Goal: Task Accomplishment & Management: Manage account settings

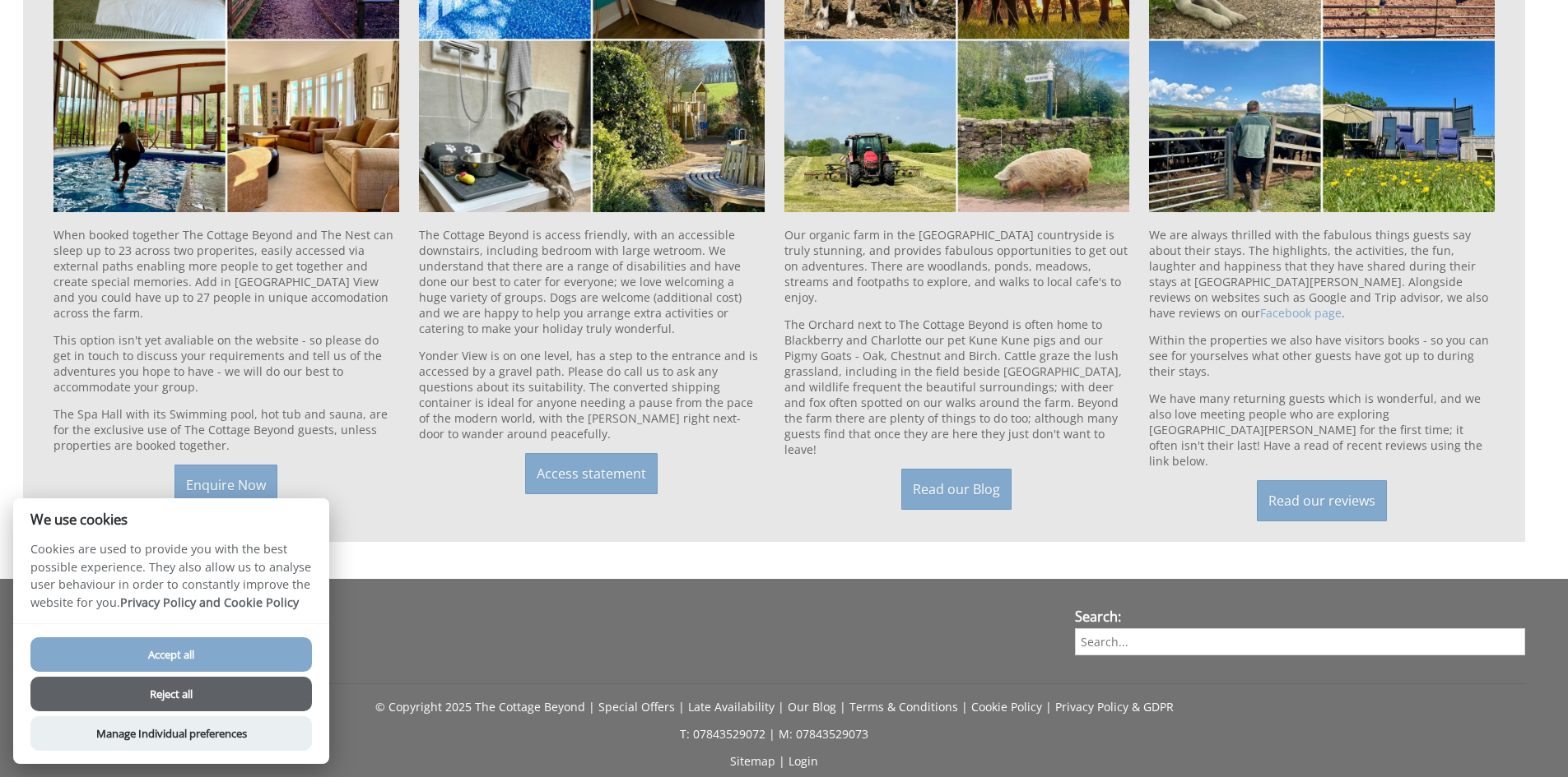
scroll to position [1731, 0]
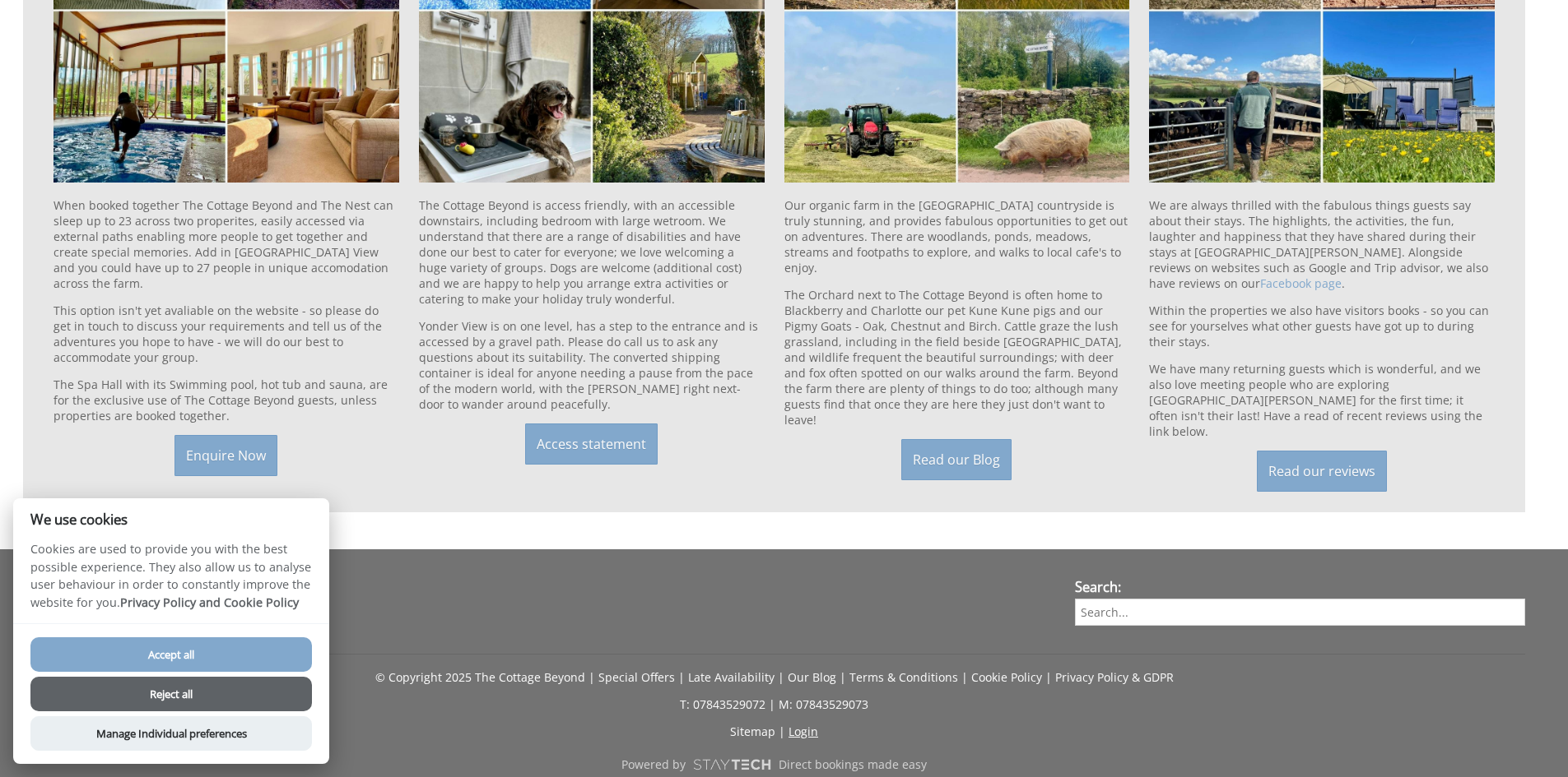
click at [800, 724] on link "Login" at bounding box center [803, 731] width 30 height 16
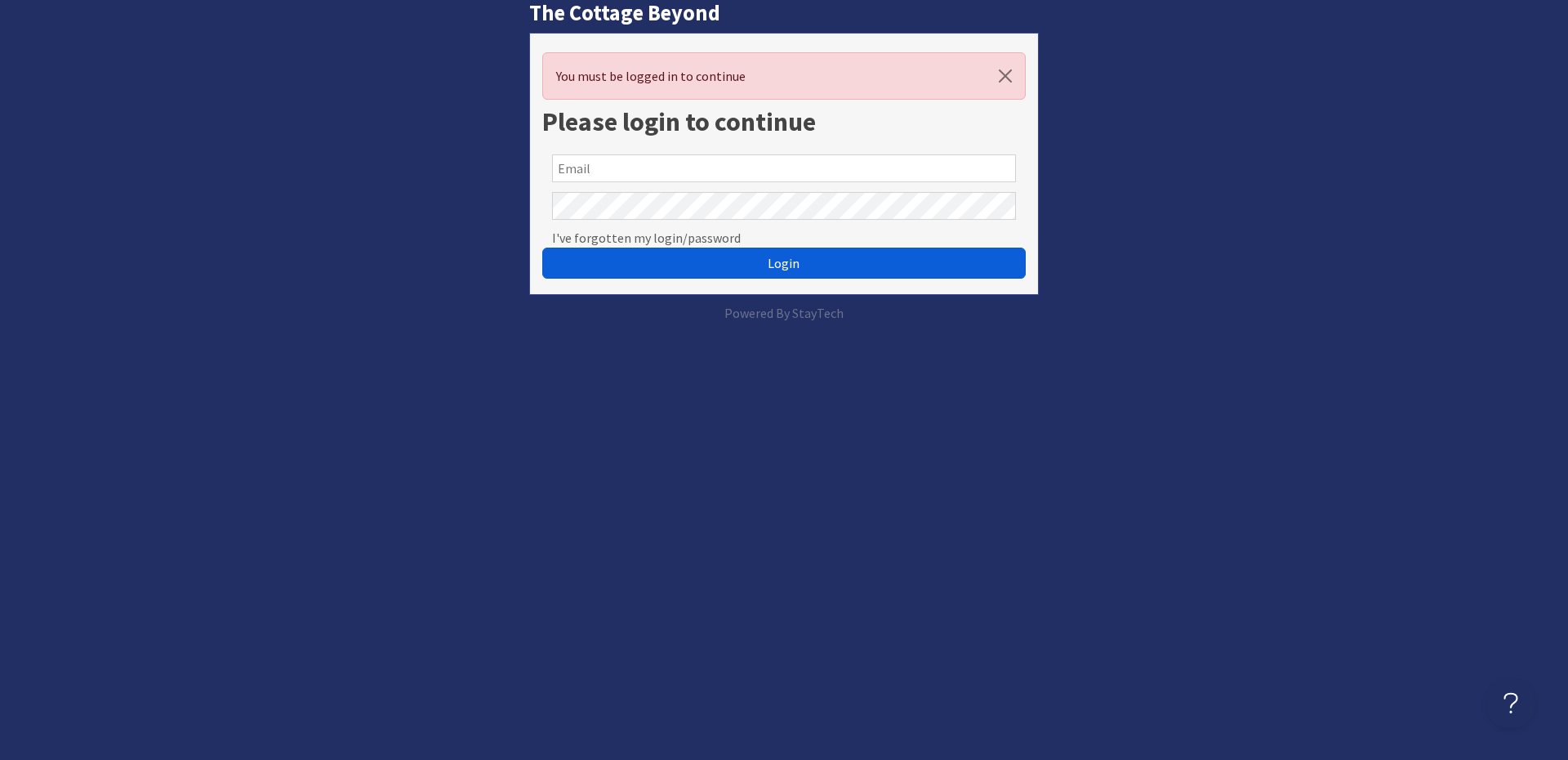
type input "kittisfordbartonfarm@gmail.com"
click at [666, 260] on button "Login" at bounding box center [784, 264] width 483 height 31
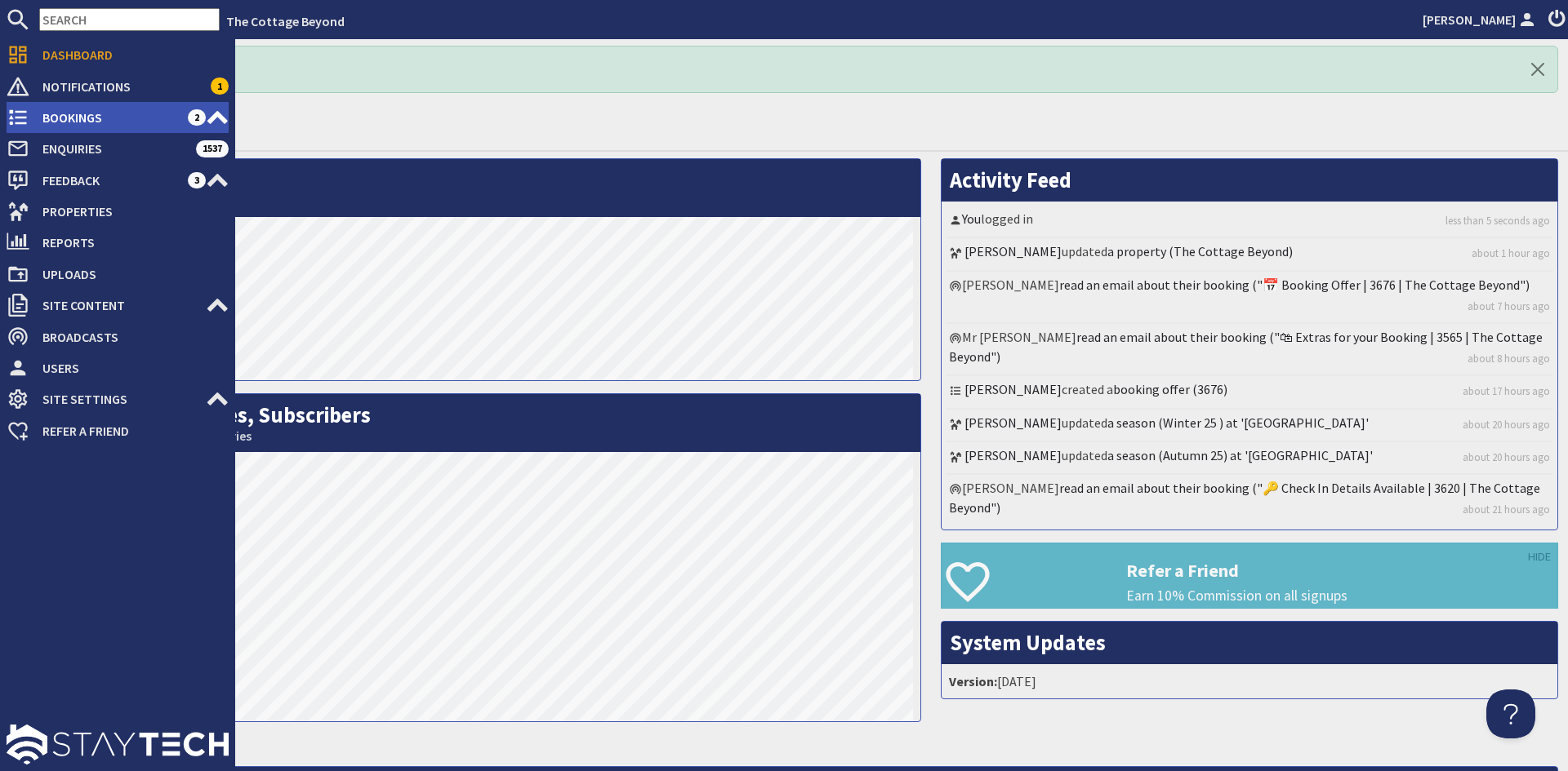
click at [66, 112] on span "Bookings" at bounding box center [109, 118] width 159 height 26
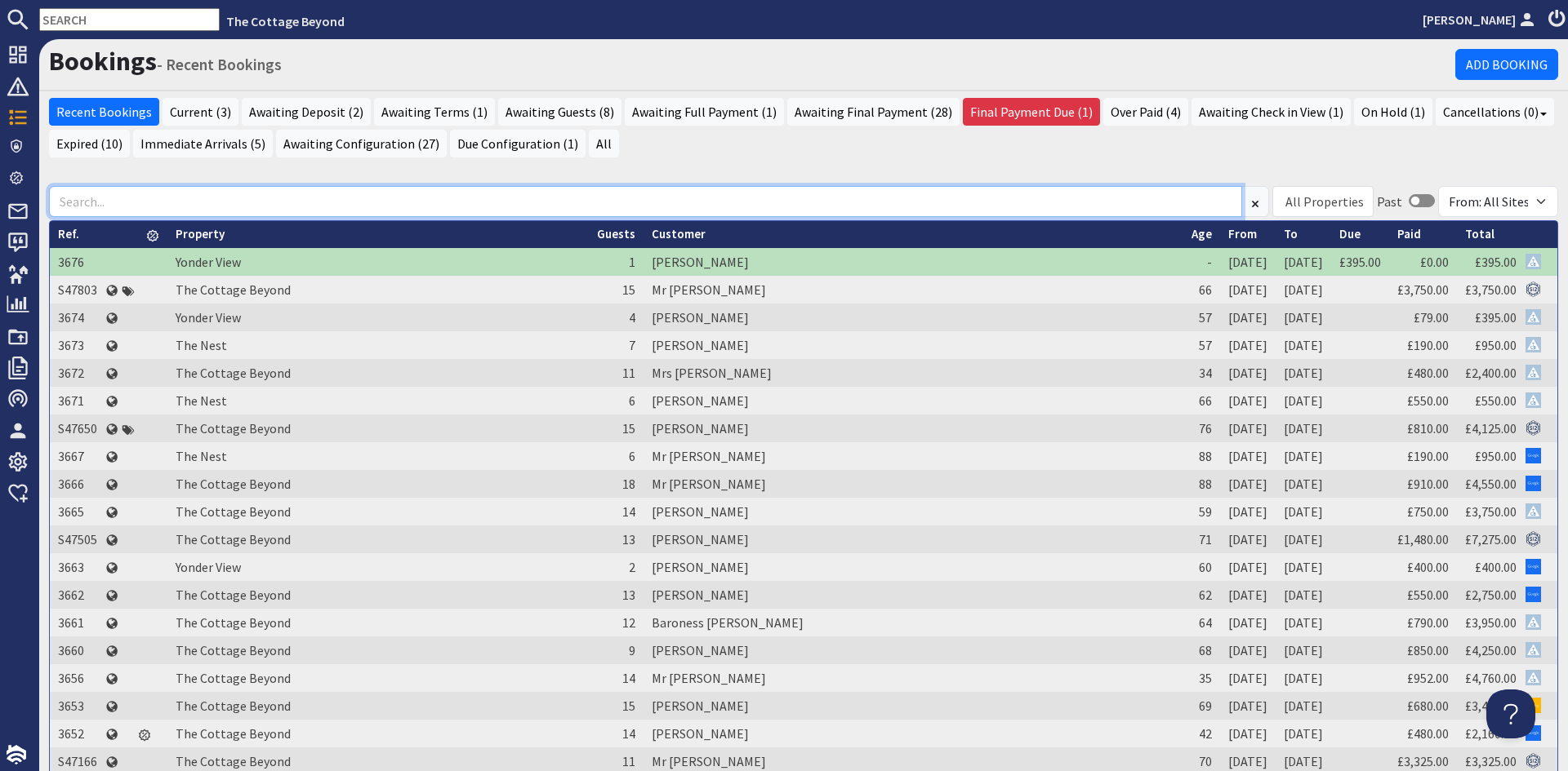
click at [108, 194] on input at bounding box center [645, 201] width 1193 height 31
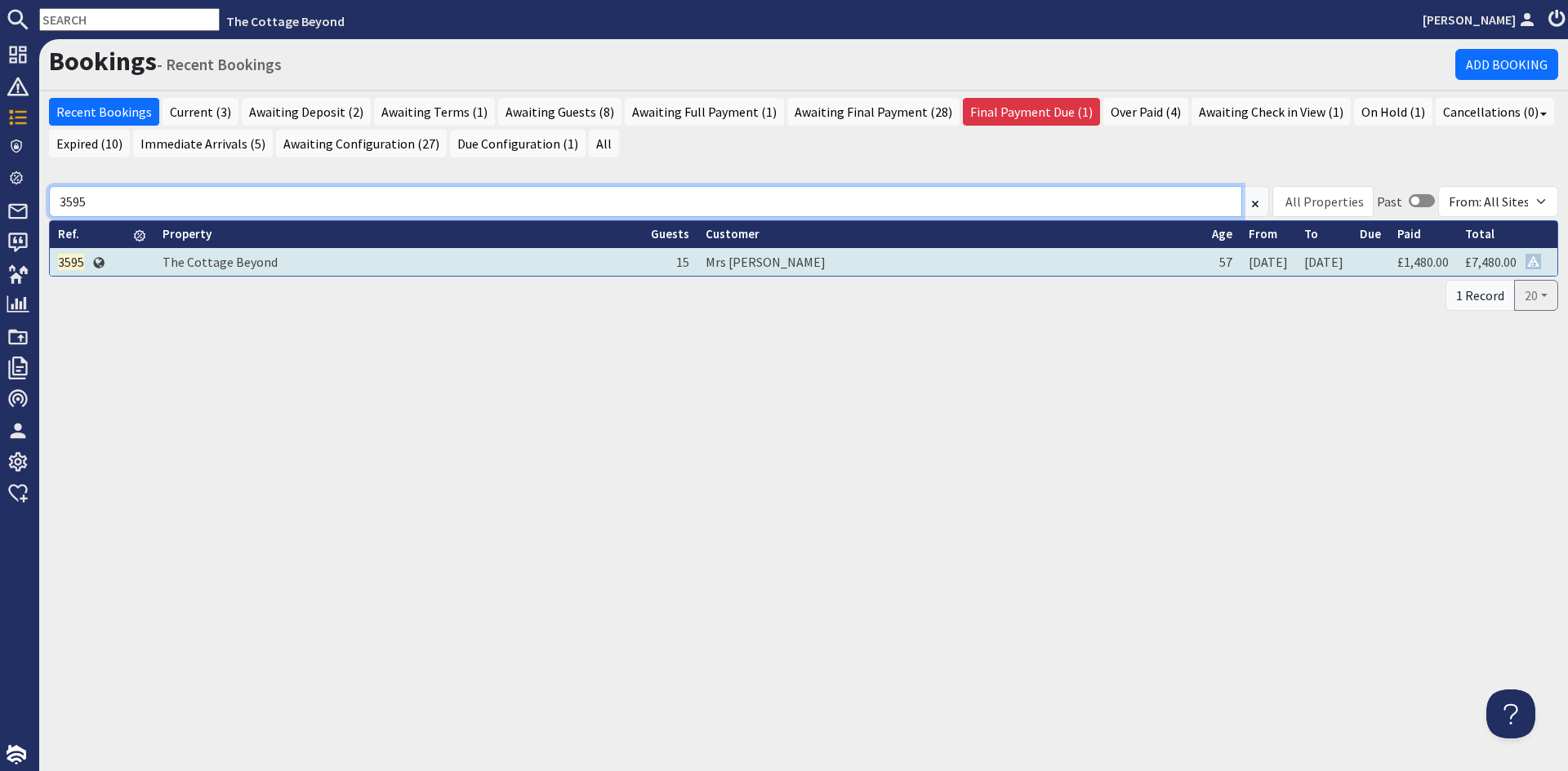
type input "3595"
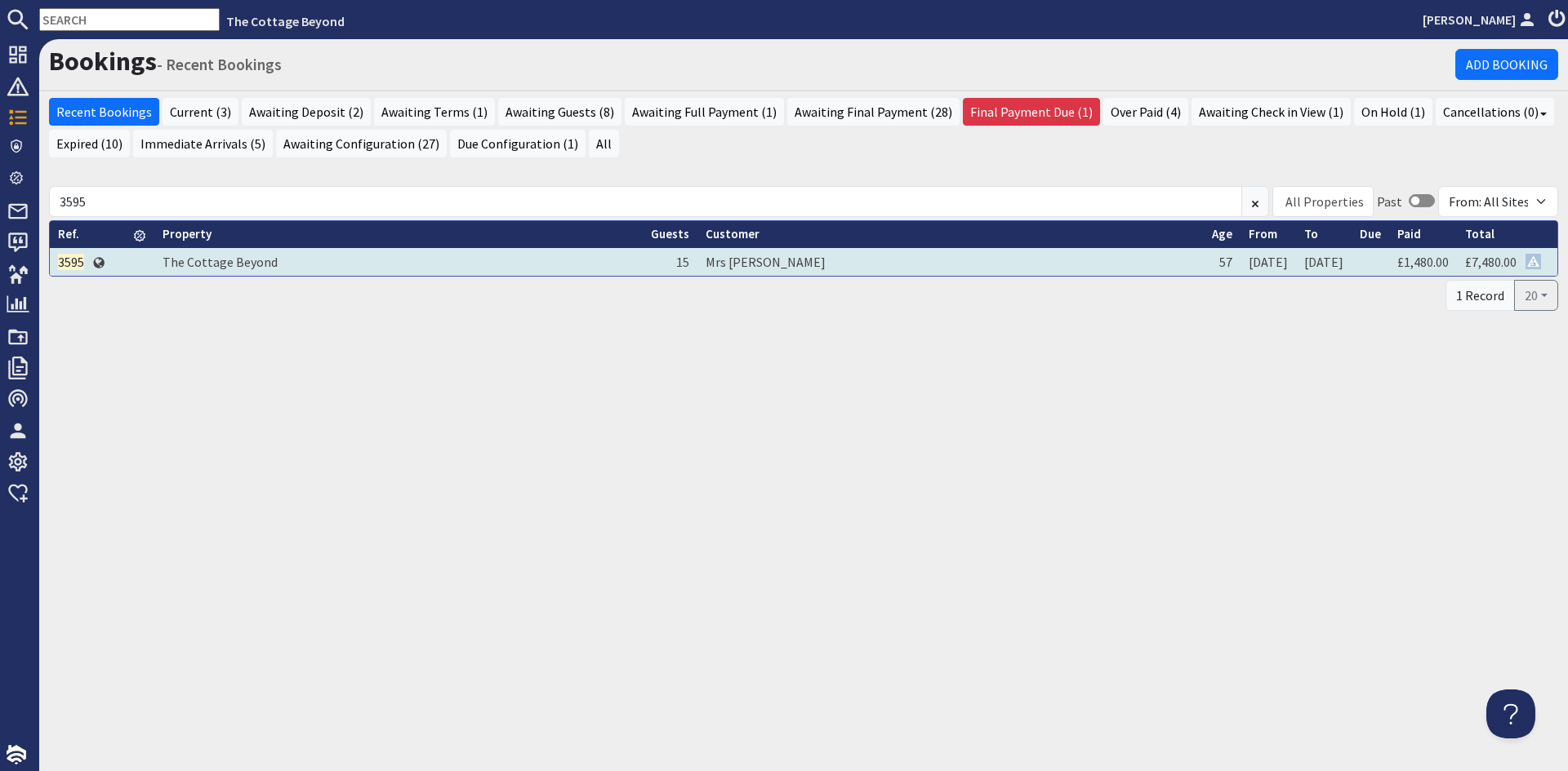
click at [407, 264] on td "The Cottage Beyond" at bounding box center [398, 263] width 488 height 28
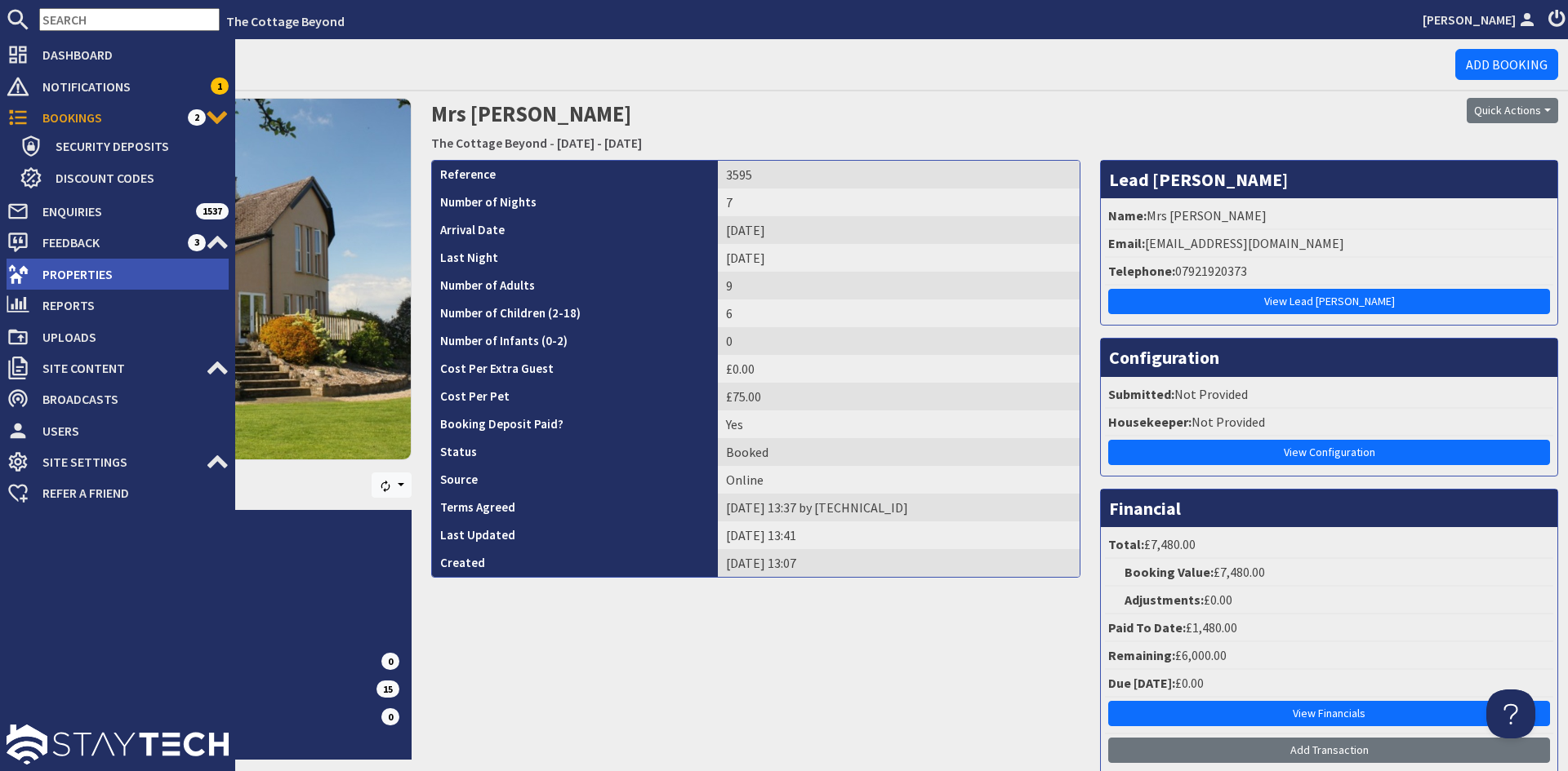
click at [118, 274] on span "Properties" at bounding box center [129, 274] width 199 height 26
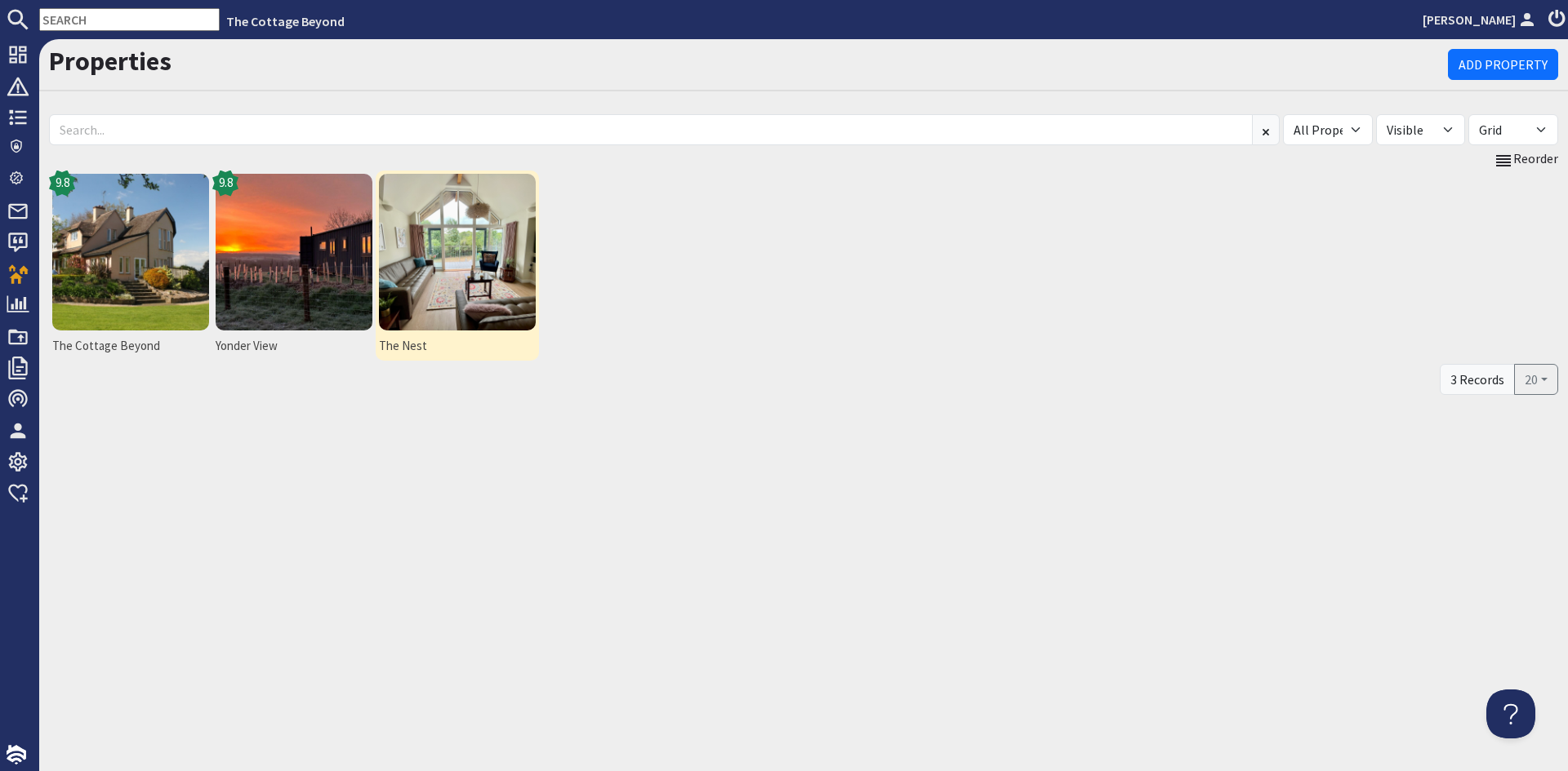
click at [443, 266] on img at bounding box center [457, 253] width 157 height 157
click at [476, 294] on img at bounding box center [457, 253] width 157 height 157
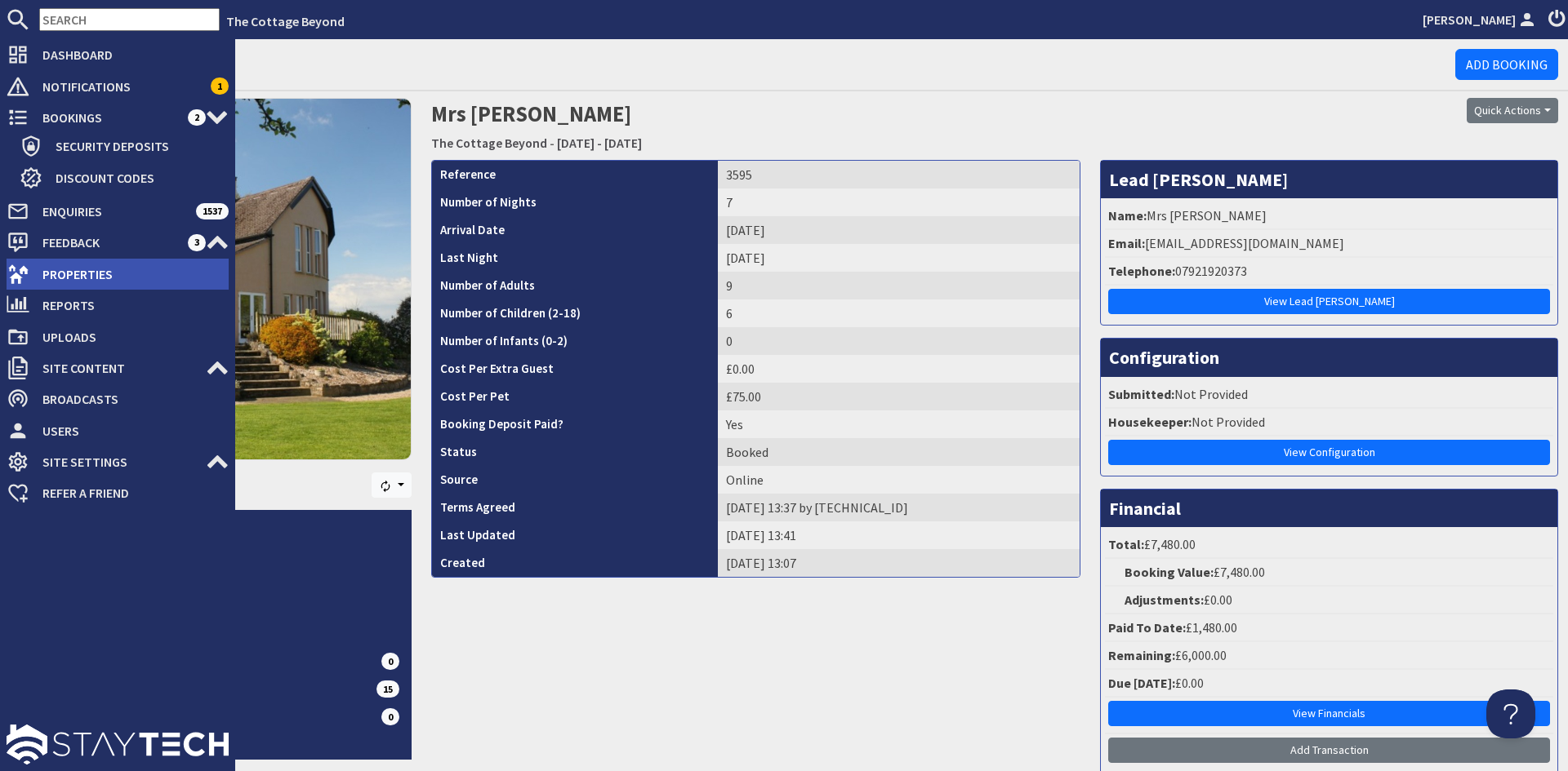
click at [97, 272] on span "Properties" at bounding box center [129, 274] width 199 height 26
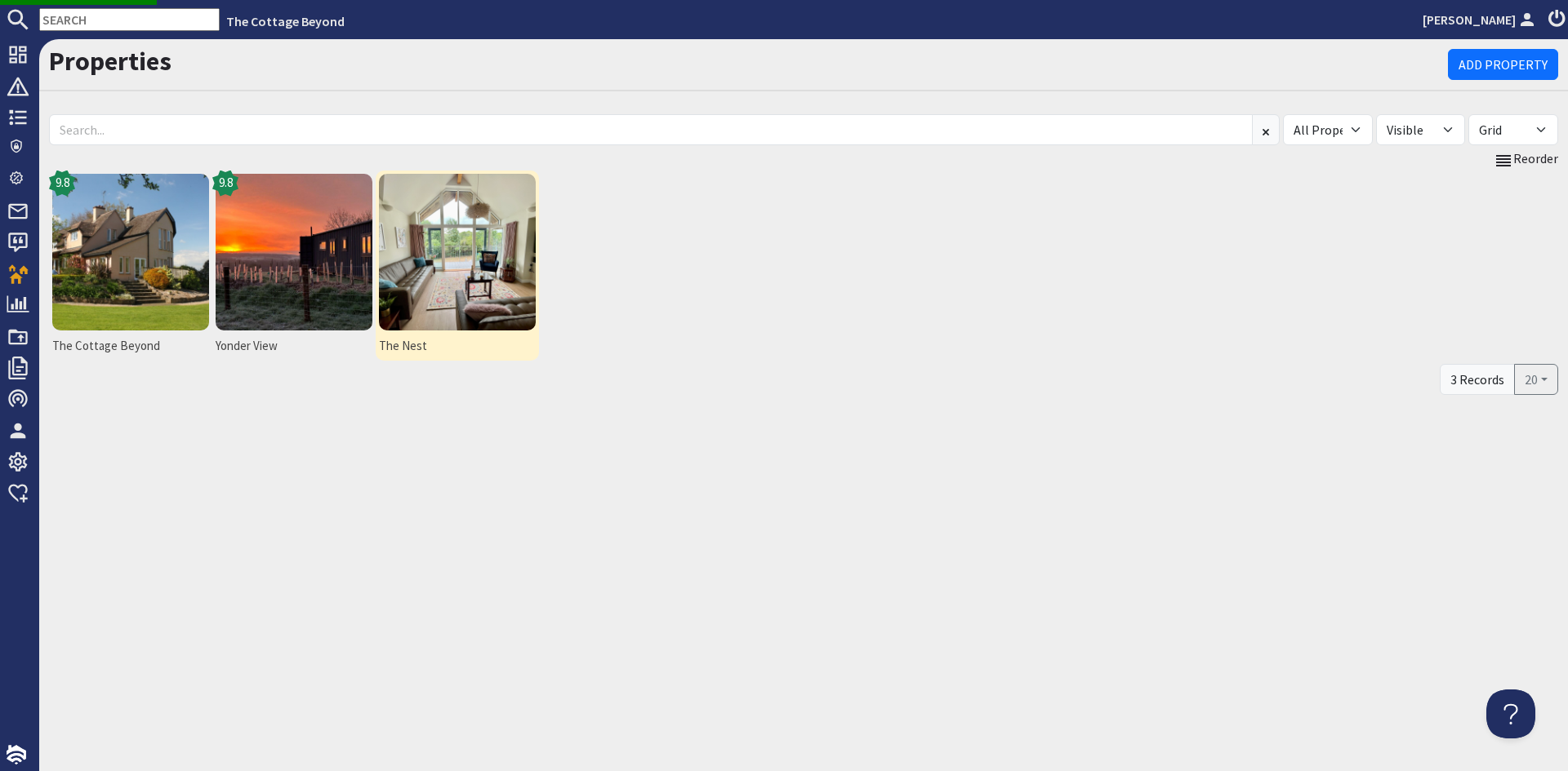
click at [459, 245] on img at bounding box center [457, 253] width 157 height 157
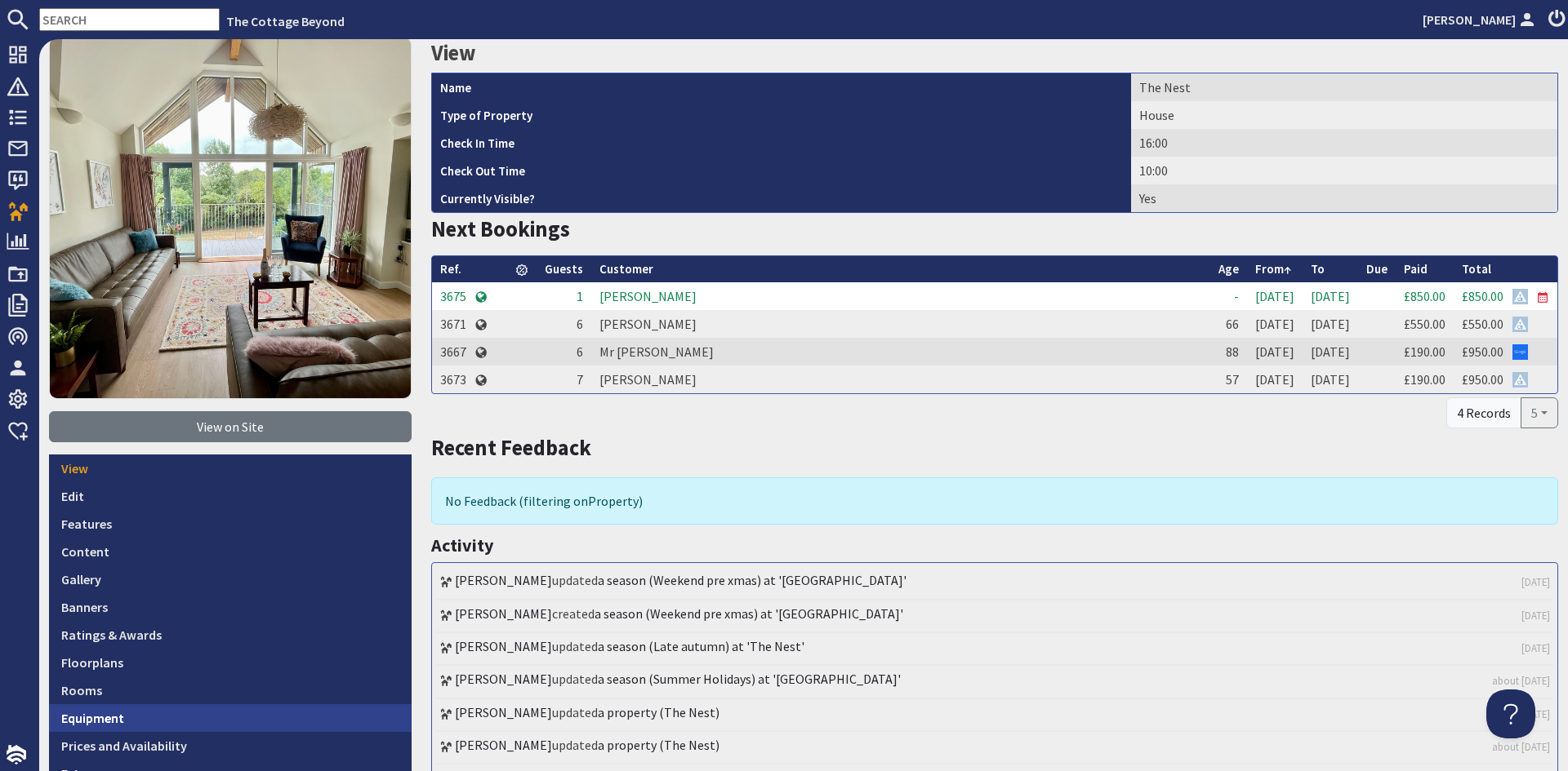
scroll to position [109, 0]
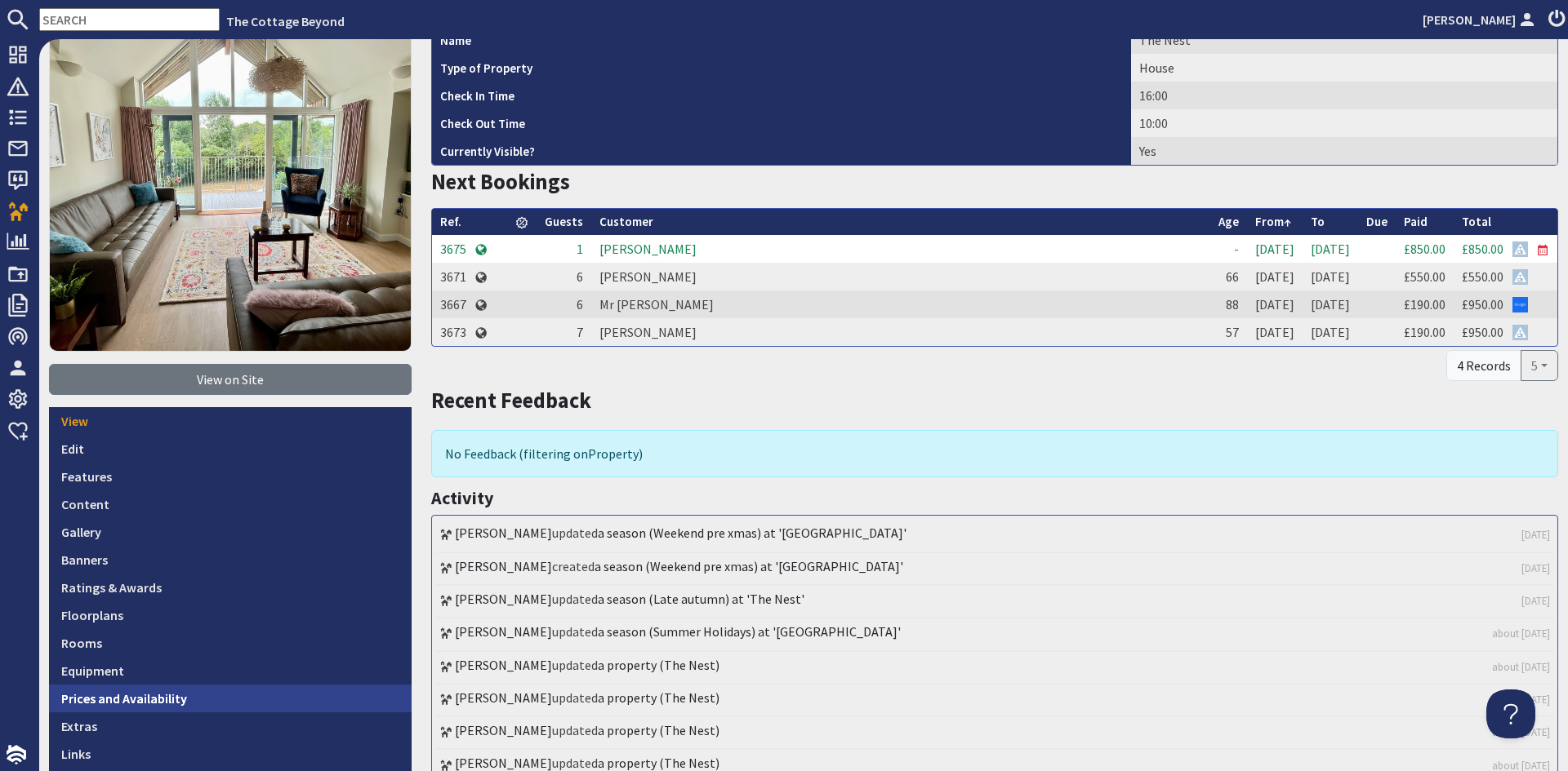
click at [178, 696] on link "Prices and Availability" at bounding box center [230, 699] width 362 height 28
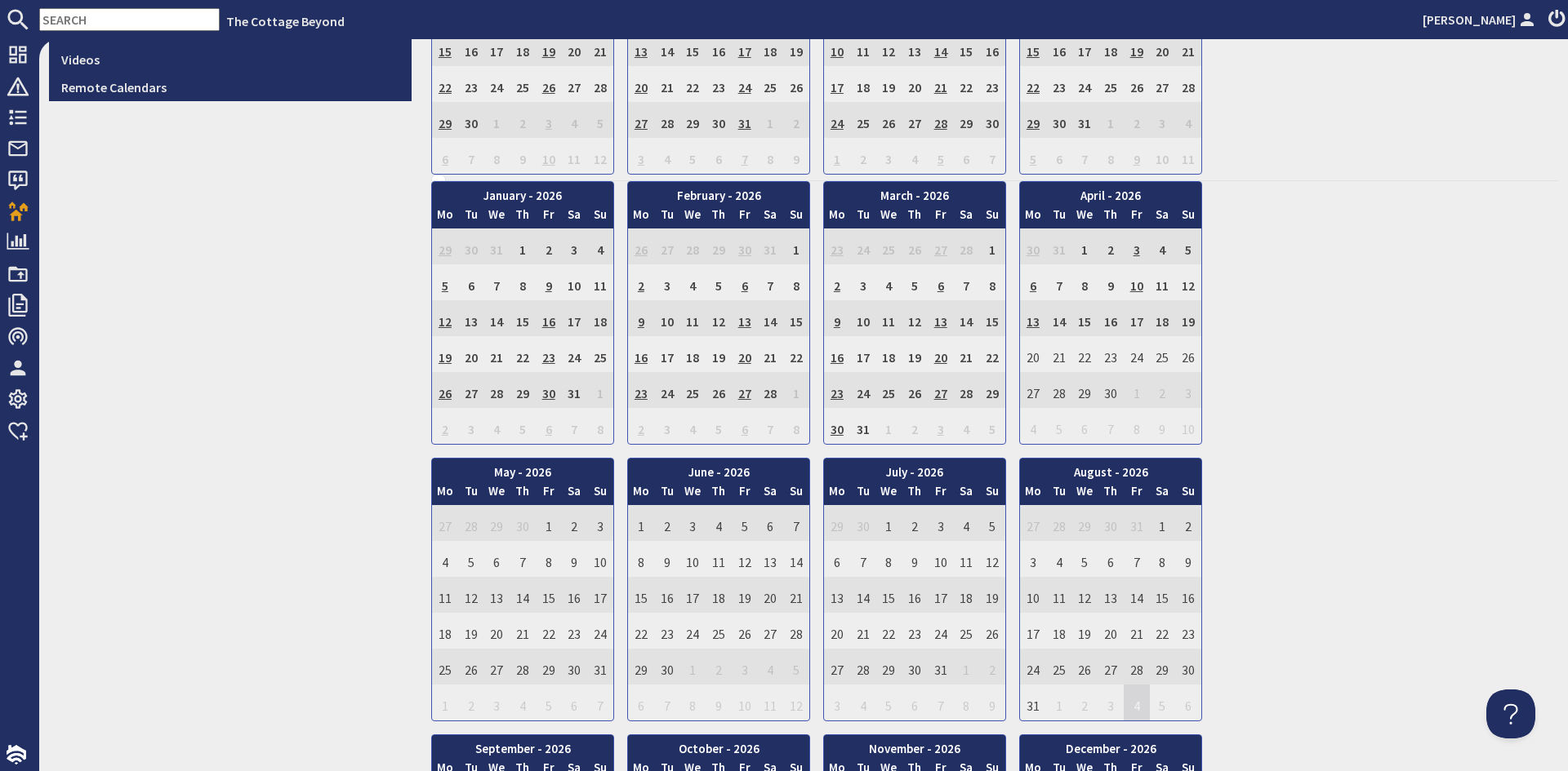
scroll to position [1088, 0]
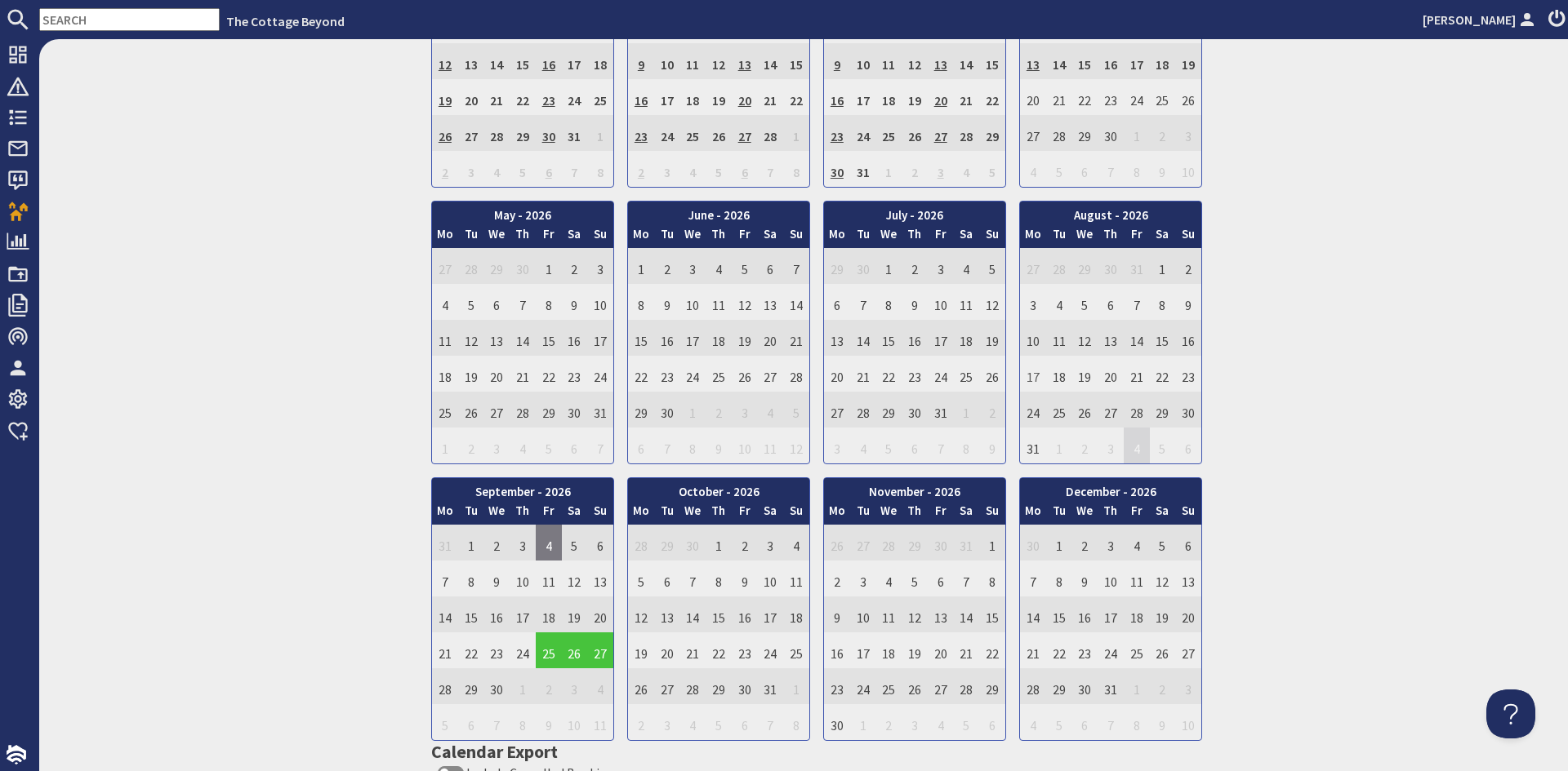
click at [1028, 375] on td "17" at bounding box center [1033, 374] width 26 height 36
click at [1187, 383] on td "23" at bounding box center [1188, 374] width 26 height 36
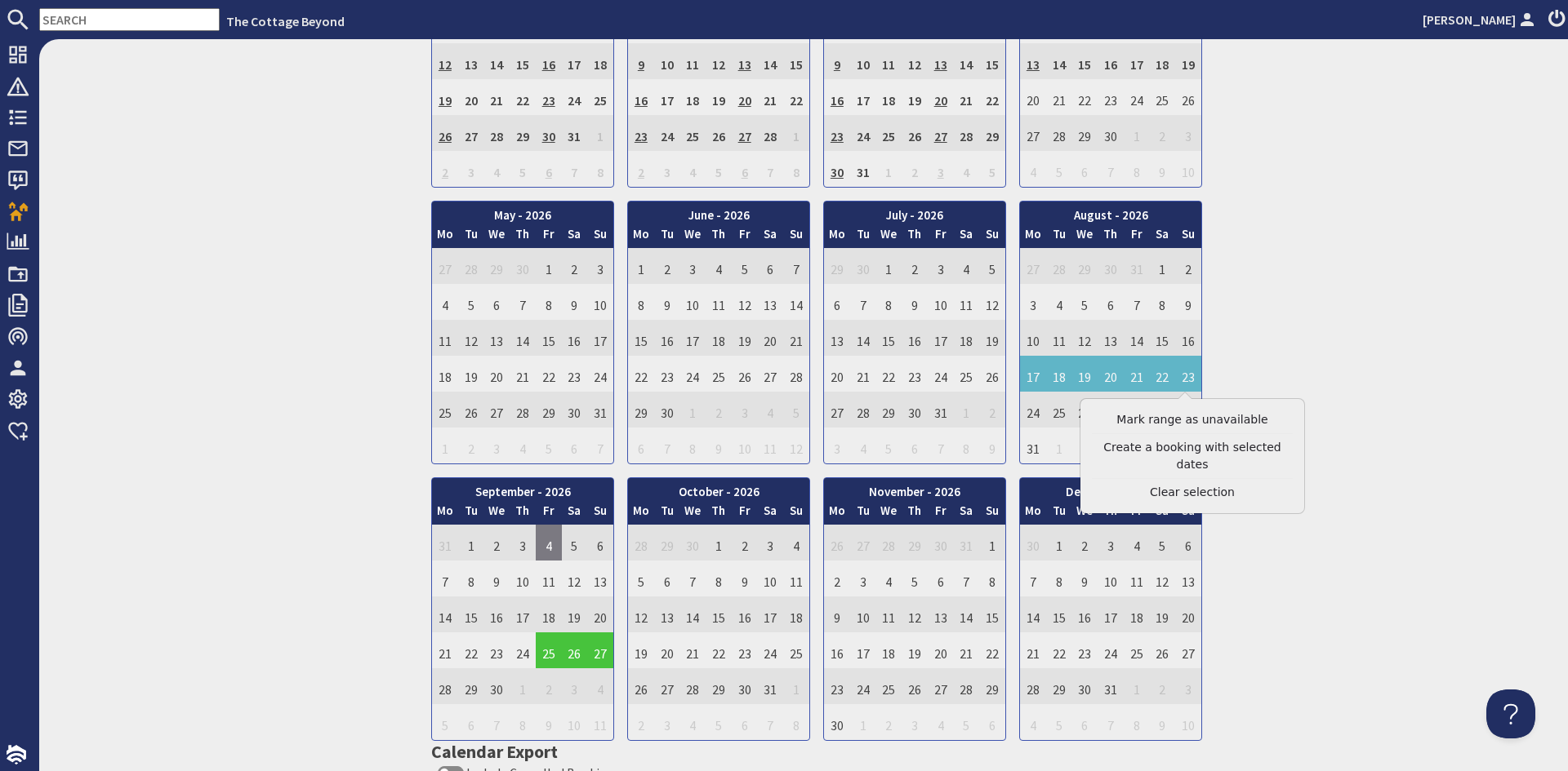
click at [1409, 280] on div "January - 2026 Mo Tu We Th Fr Sa Su 29 30 31 1 2 3 4 5 Mo Tu" at bounding box center [994, 333] width 1127 height 817
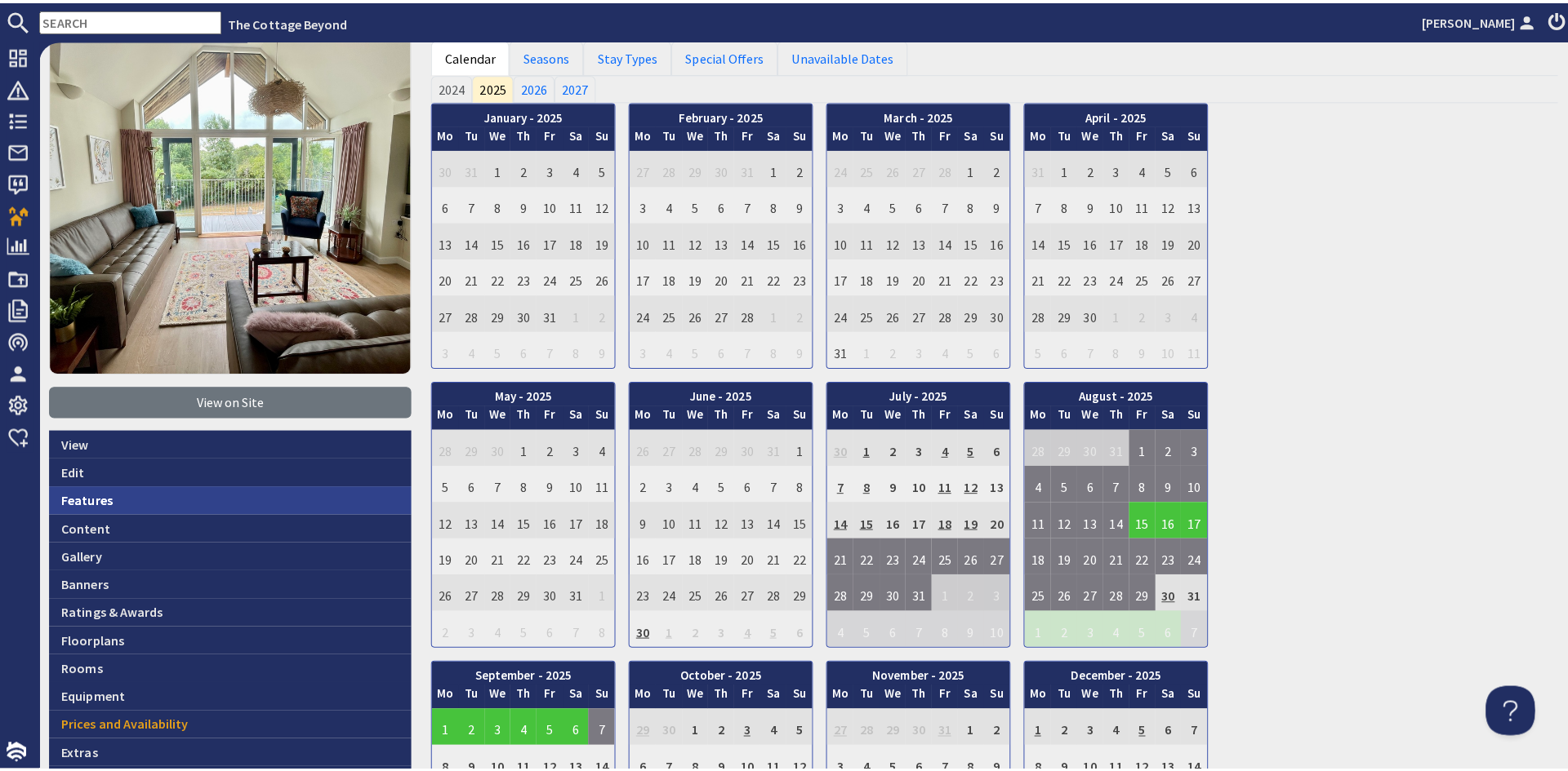
scroll to position [0, 0]
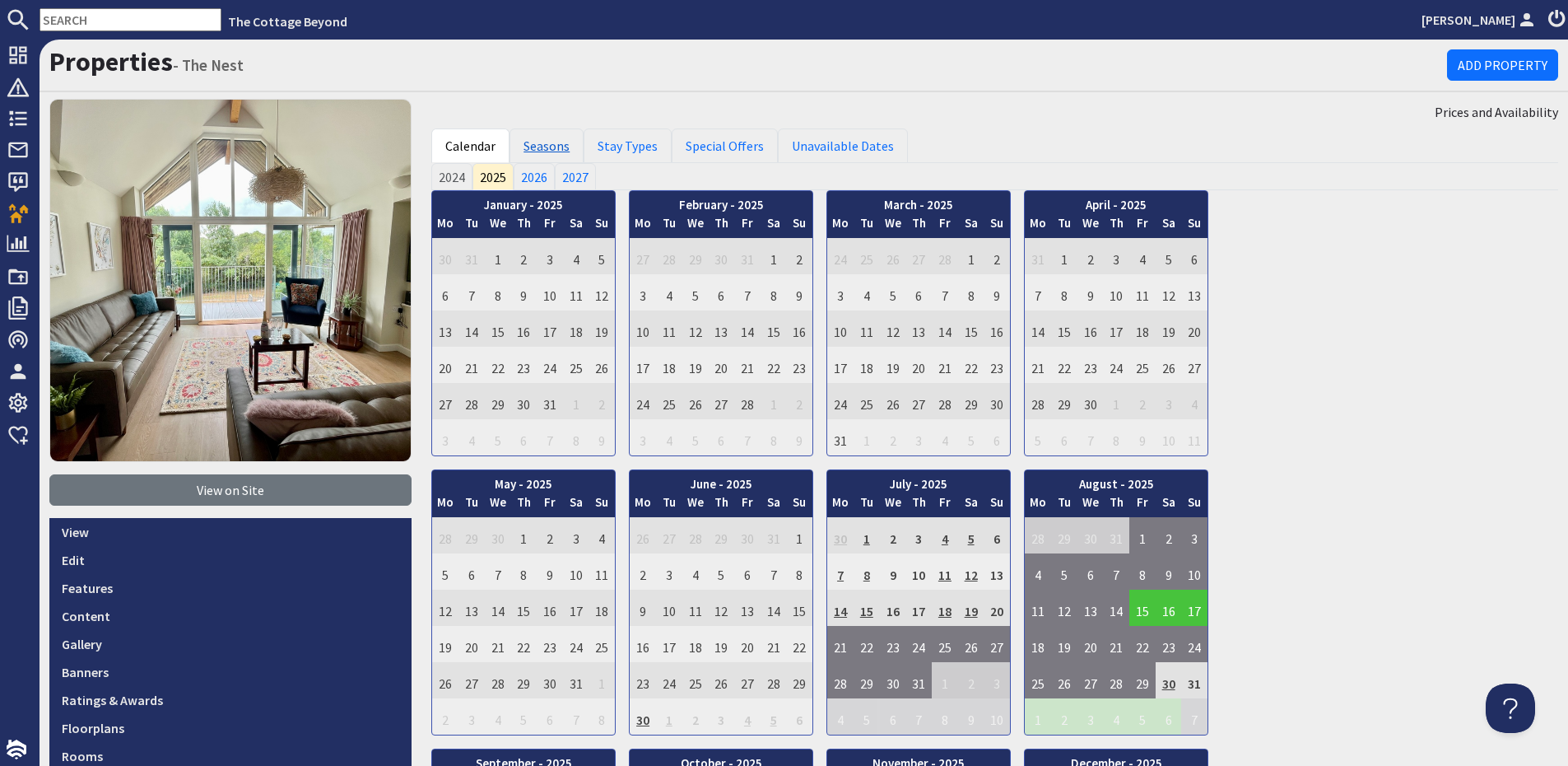
click at [543, 146] on link "Seasons" at bounding box center [546, 146] width 74 height 35
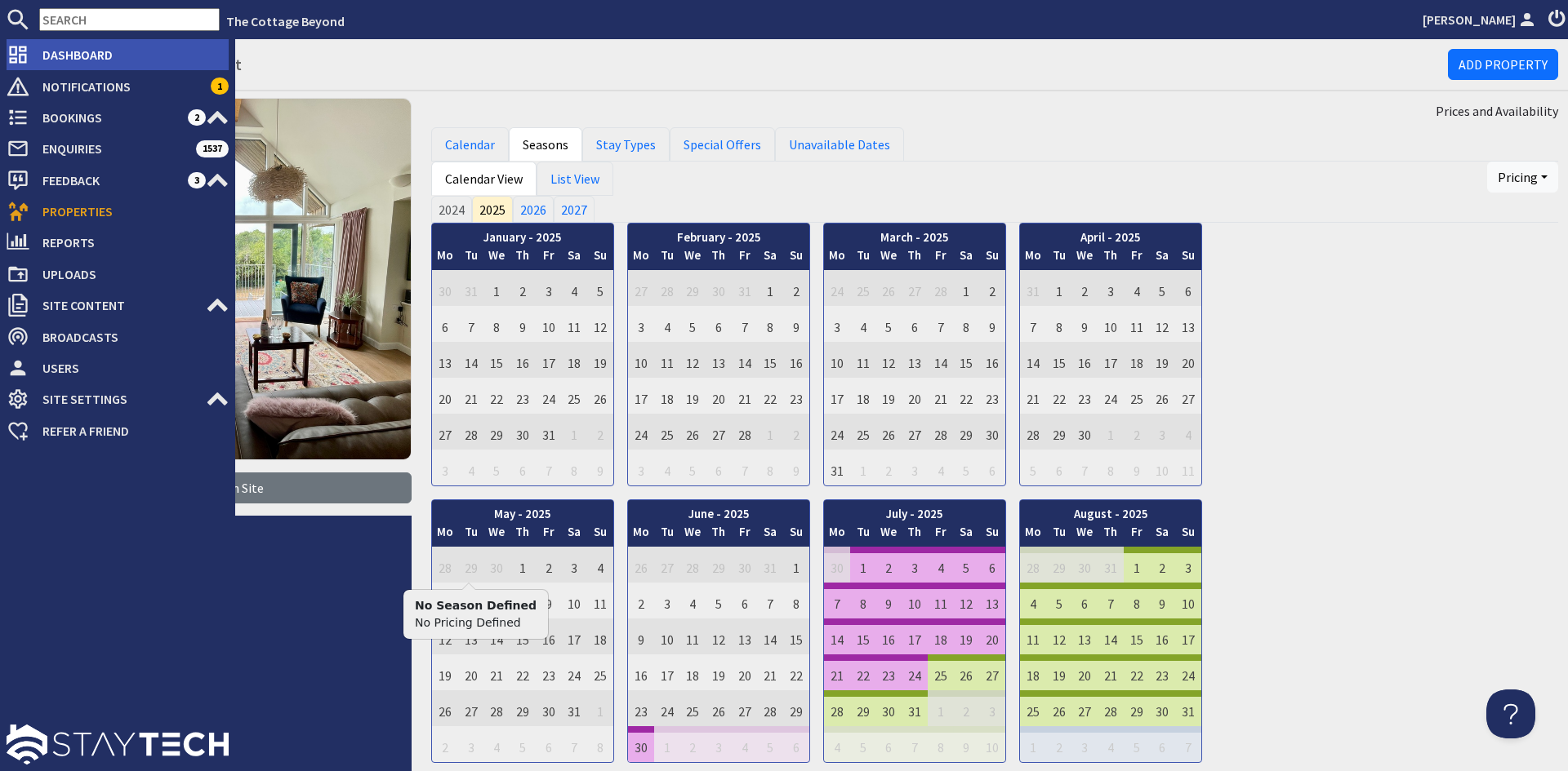
click at [49, 59] on span "Dashboard" at bounding box center [129, 54] width 199 height 26
